Goal: Task Accomplishment & Management: Complete application form

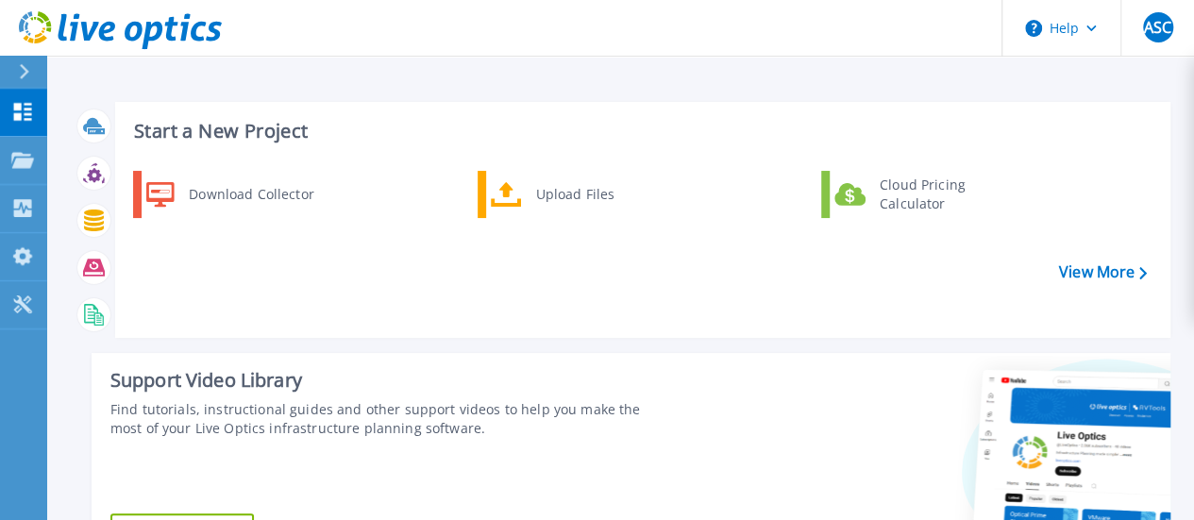
drag, startPoint x: 1085, startPoint y: 4, endPoint x: 1033, endPoint y: 133, distance: 139.7
click at [1033, 133] on h3 "Start a New Project" at bounding box center [640, 131] width 1012 height 21
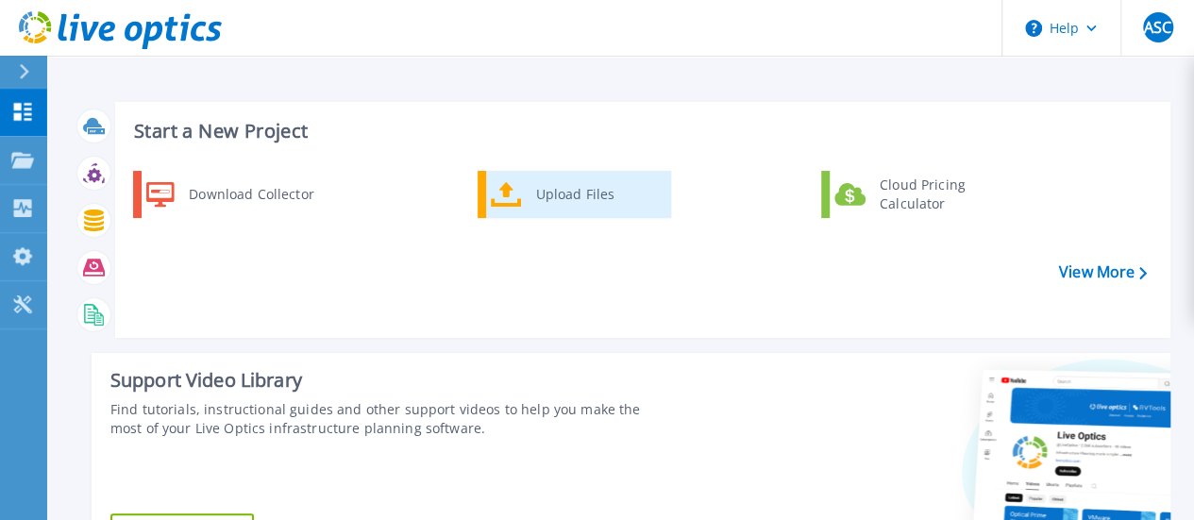
click at [553, 196] on div "Upload Files" at bounding box center [597, 195] width 140 height 38
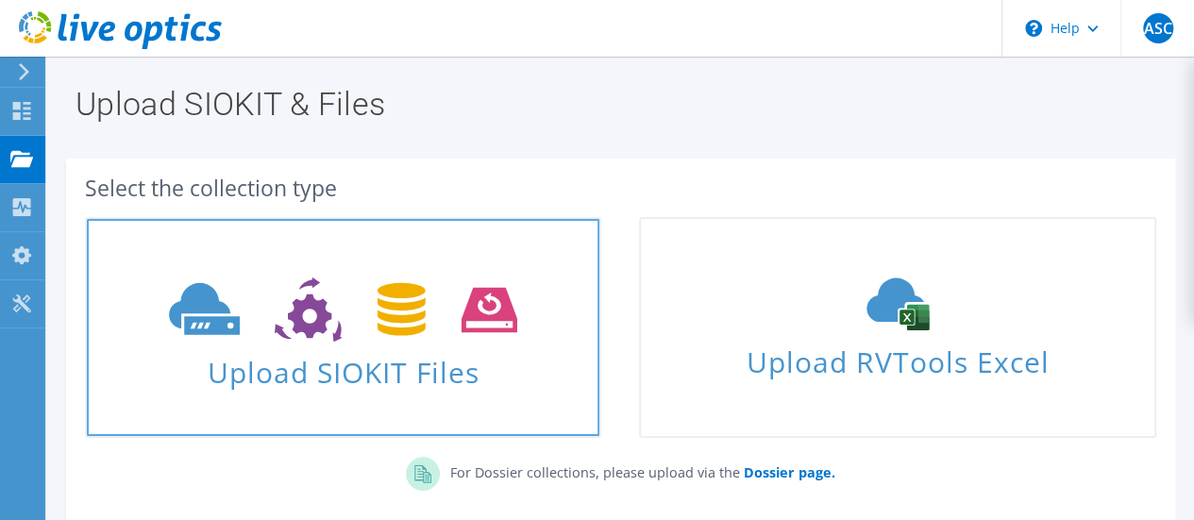
click at [439, 284] on icon at bounding box center [343, 310] width 348 height 65
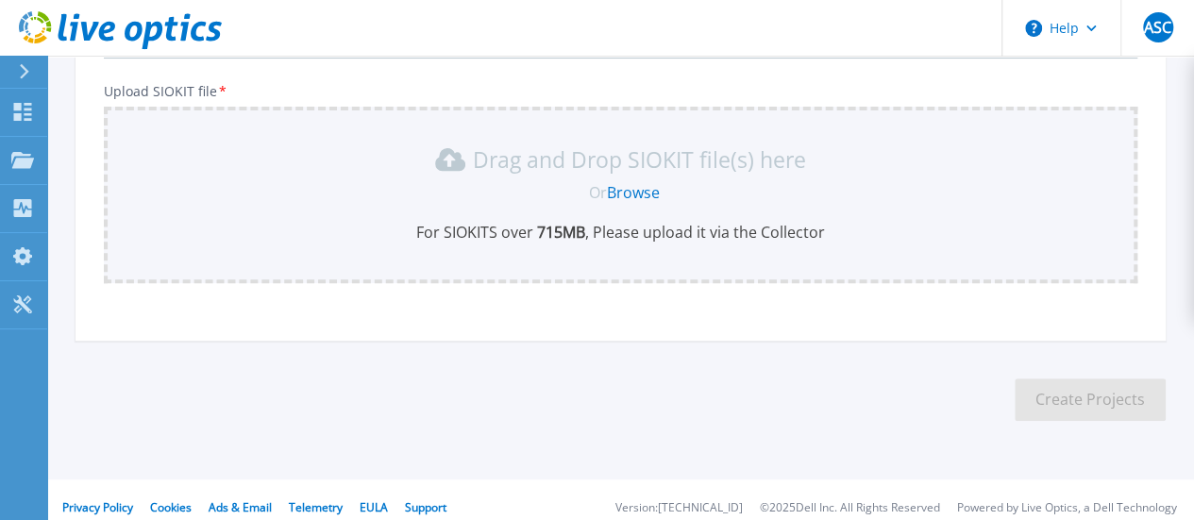
scroll to position [231, 0]
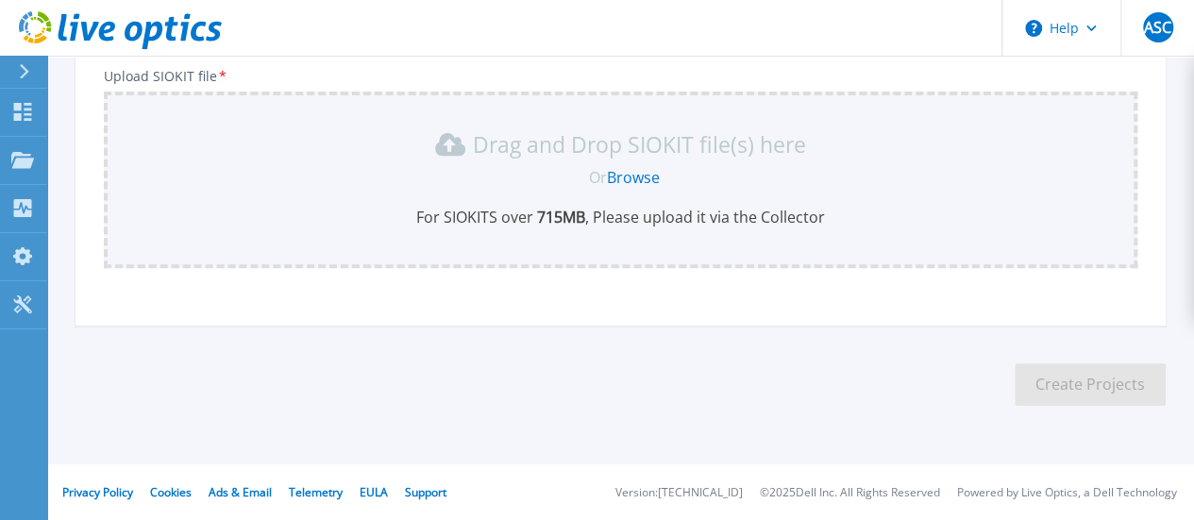
click at [616, 178] on link "Browse" at bounding box center [633, 177] width 53 height 21
click at [648, 175] on link "Browse" at bounding box center [633, 177] width 53 height 21
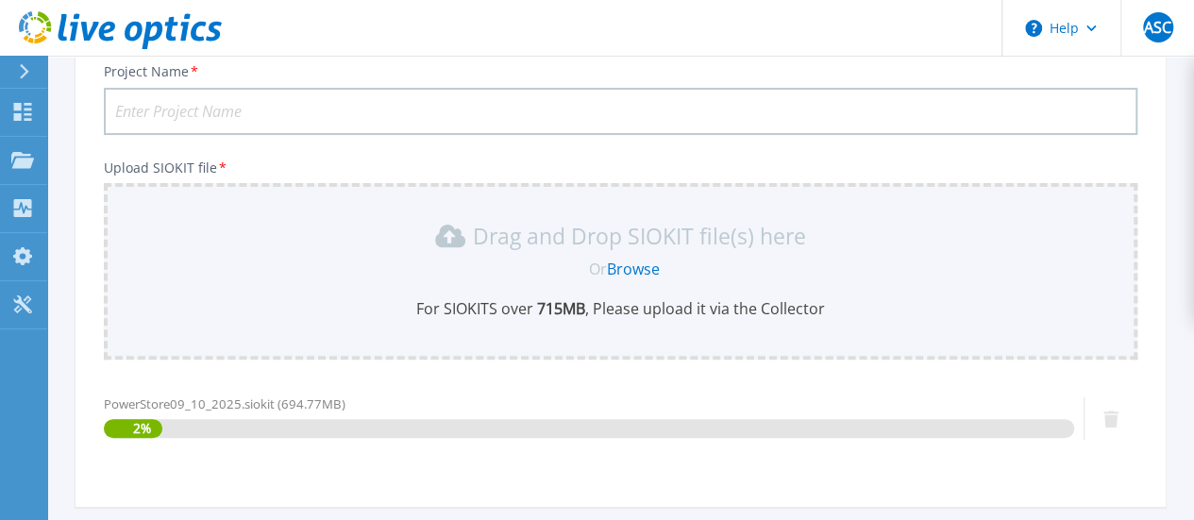
scroll to position [38, 0]
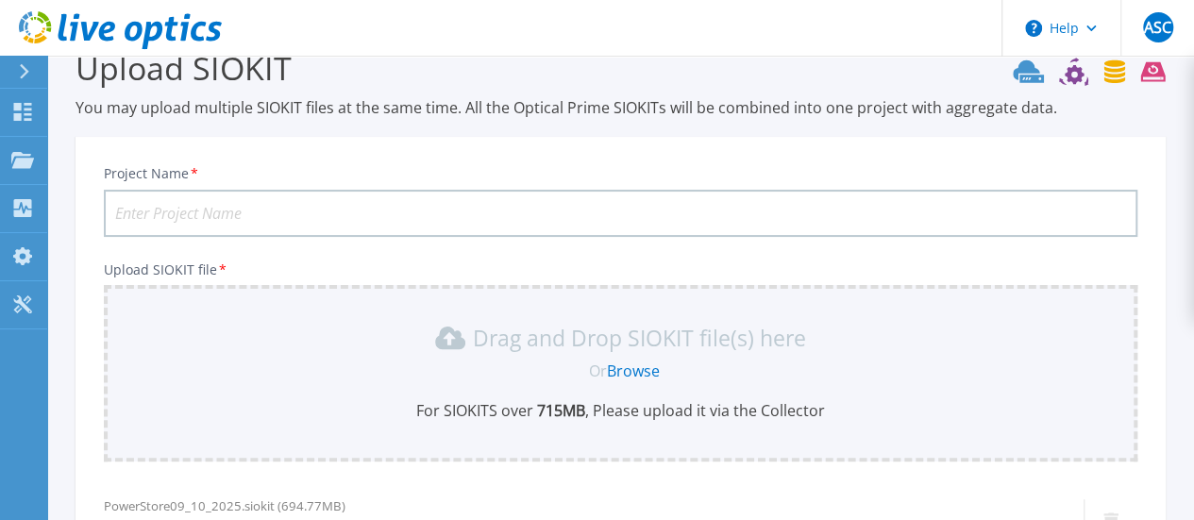
click at [295, 222] on input "Project Name *" at bounding box center [621, 213] width 1034 height 47
click at [307, 232] on input "EGLPOWERBV1-09OCT" at bounding box center [621, 213] width 1034 height 47
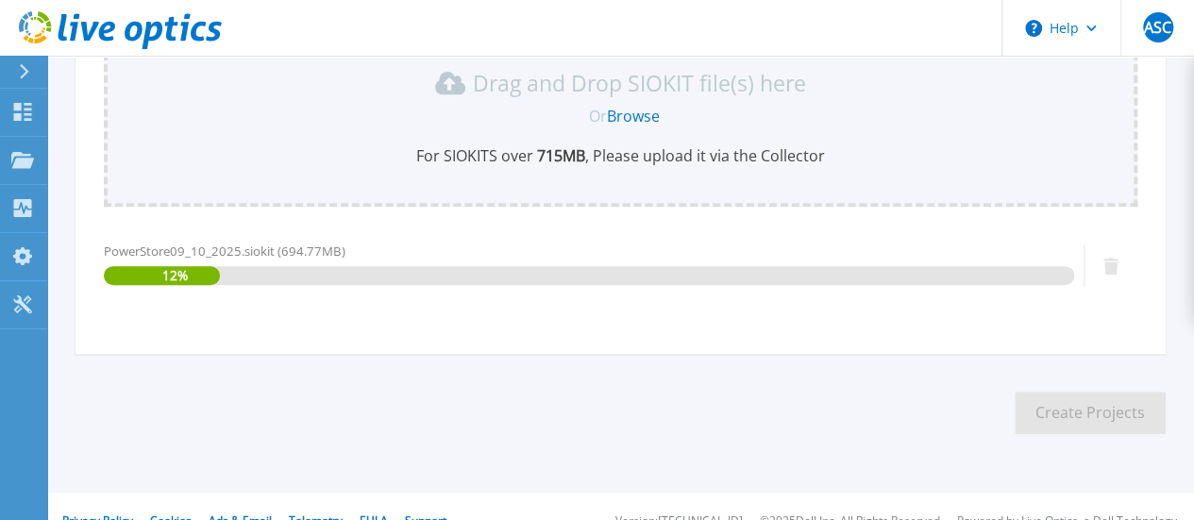
scroll to position [321, 0]
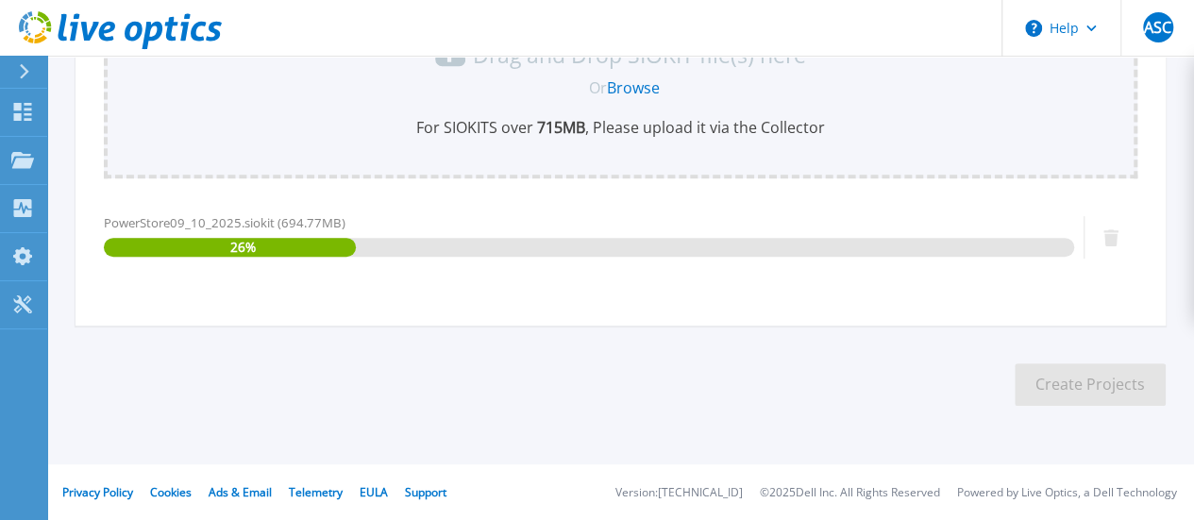
type input "EGLPOWERBV1-09OCT"
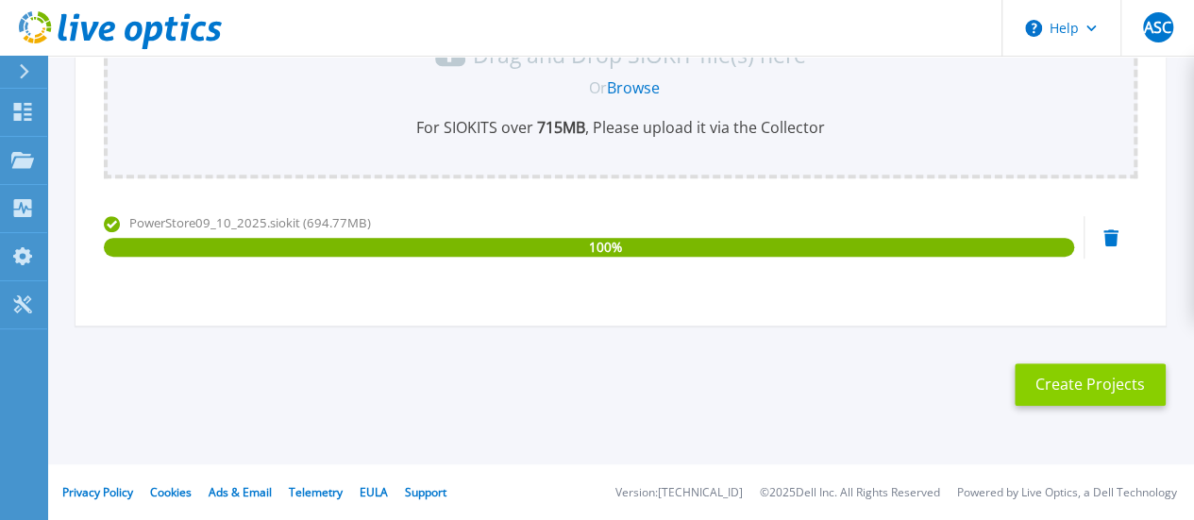
click at [1064, 378] on button "Create Projects" at bounding box center [1090, 384] width 151 height 42
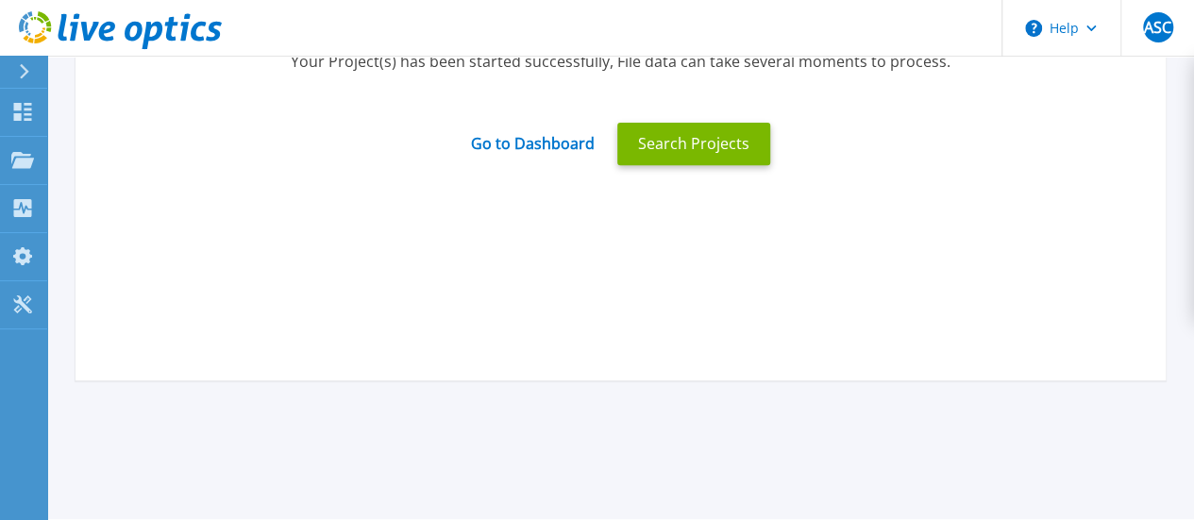
drag, startPoint x: 1130, startPoint y: 286, endPoint x: 923, endPoint y: 185, distance: 230.1
click at [1083, 294] on div "Processing Started Successfully Your Project(s) has been started successfully, …" at bounding box center [621, 97] width 1090 height 566
